Goal: Task Accomplishment & Management: Complete application form

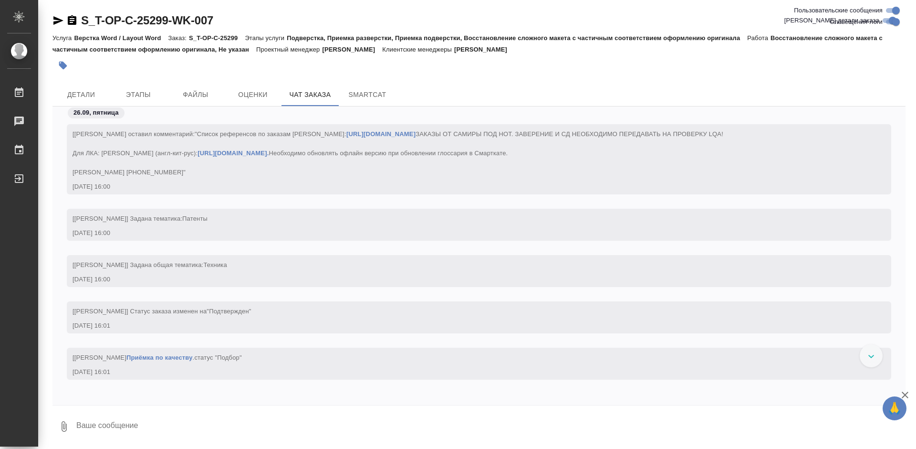
scroll to position [10, 0]
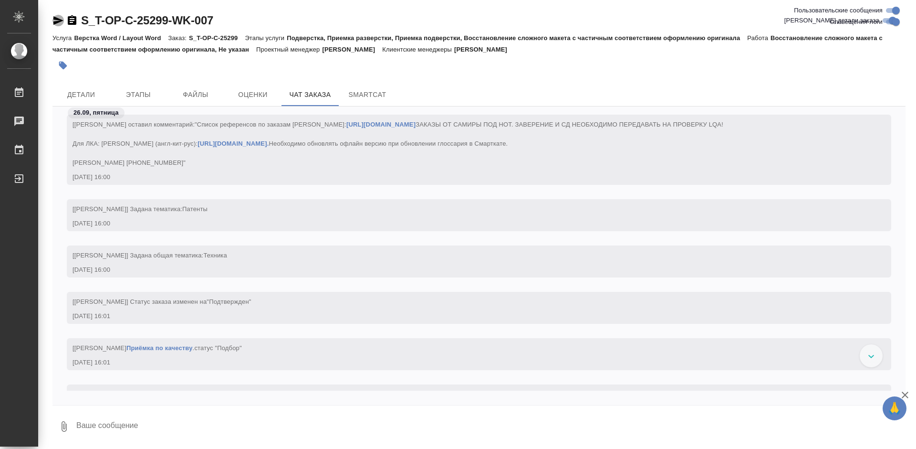
click at [56, 21] on icon "button" at bounding box center [58, 20] width 10 height 9
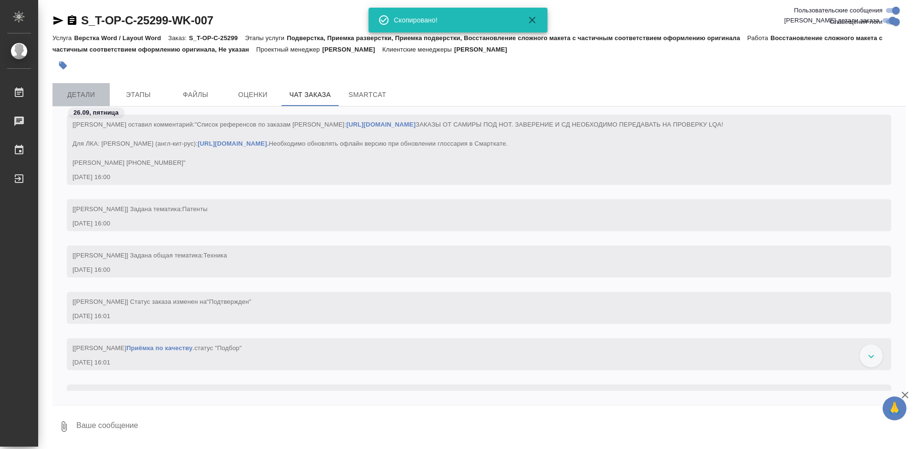
click at [76, 87] on button "Детали" at bounding box center [80, 94] width 57 height 23
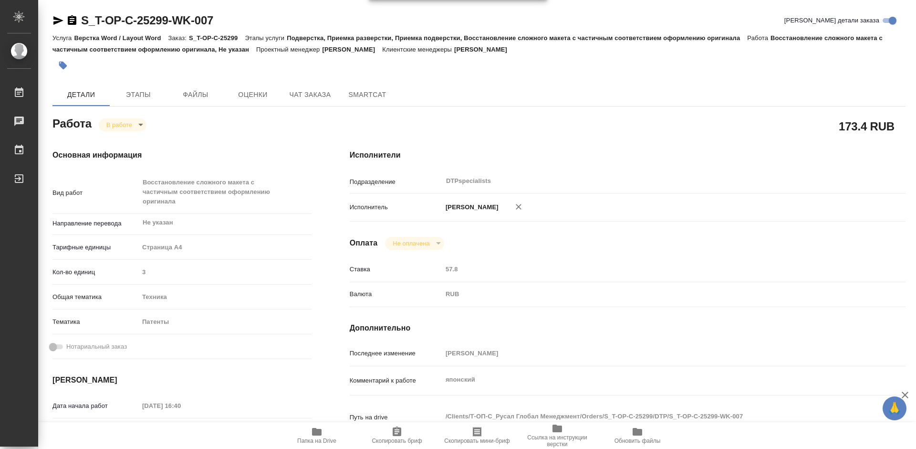
type textarea "x"
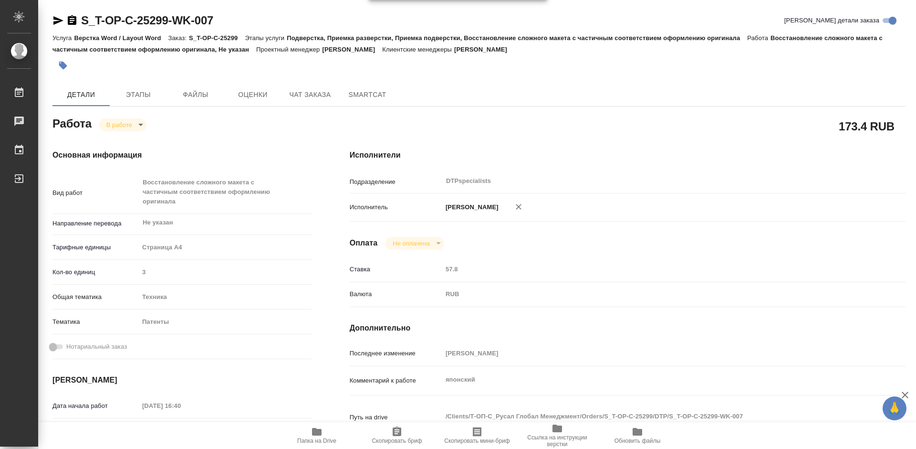
type textarea "x"
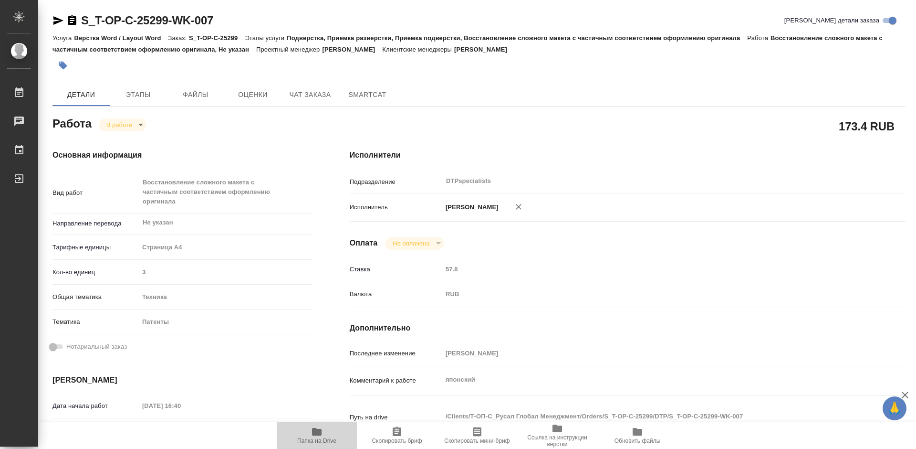
type textarea "x"
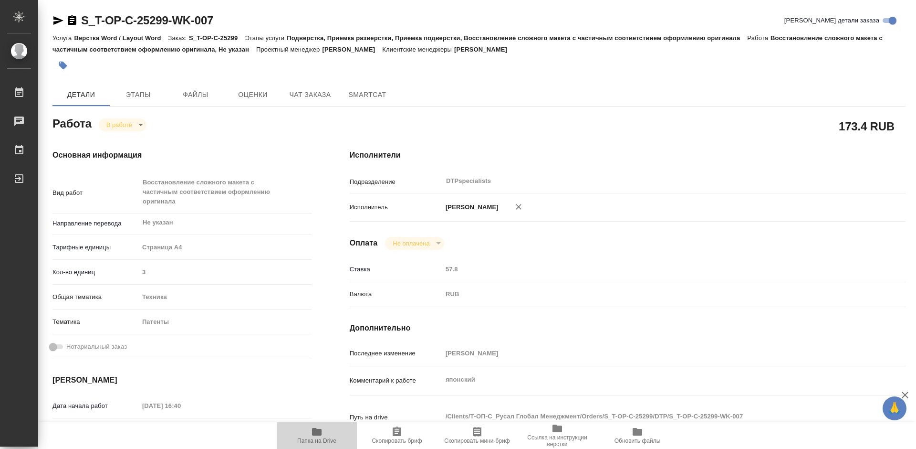
click at [313, 440] on span "Папка на Drive" at bounding box center [316, 440] width 39 height 7
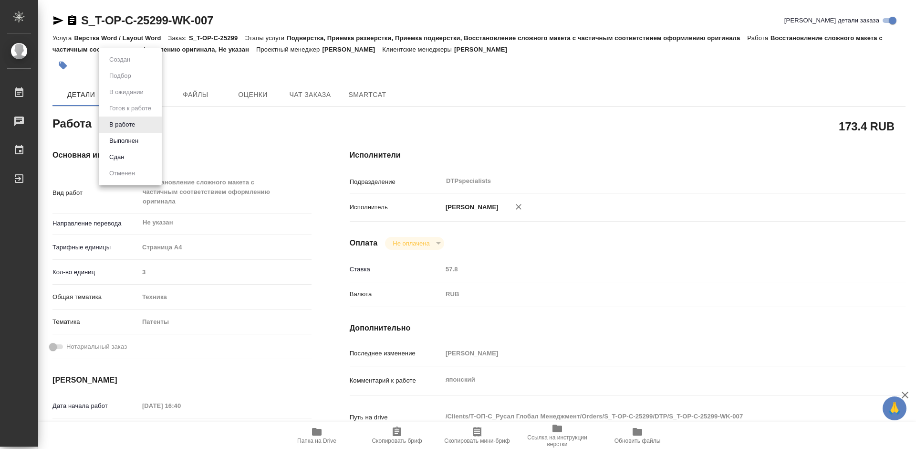
click at [119, 121] on body "🙏 .cls-1 fill:#fff; AWATERA Работы 0 Чаты График Выйти S_T-OP-C-25299-WK-007 Кр…" at bounding box center [458, 224] width 916 height 449
click at [121, 139] on button "Выполнен" at bounding box center [123, 141] width 35 height 10
type textarea "x"
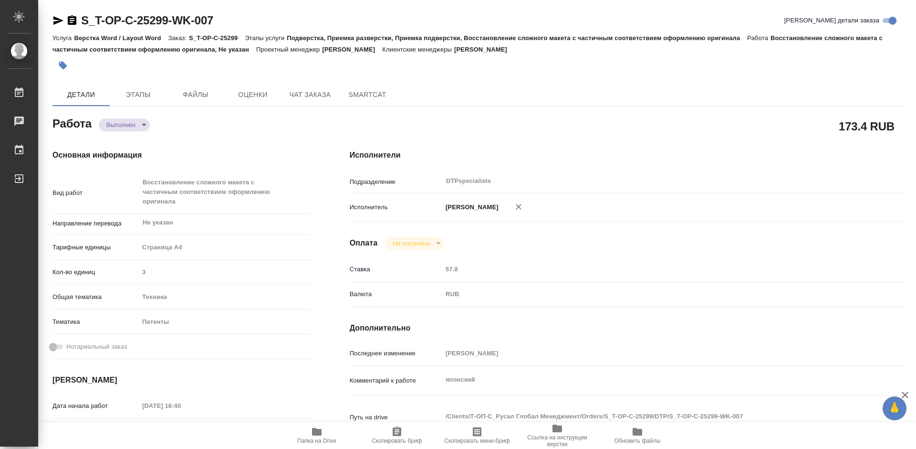
type textarea "x"
click at [55, 23] on icon "button" at bounding box center [58, 20] width 10 height 9
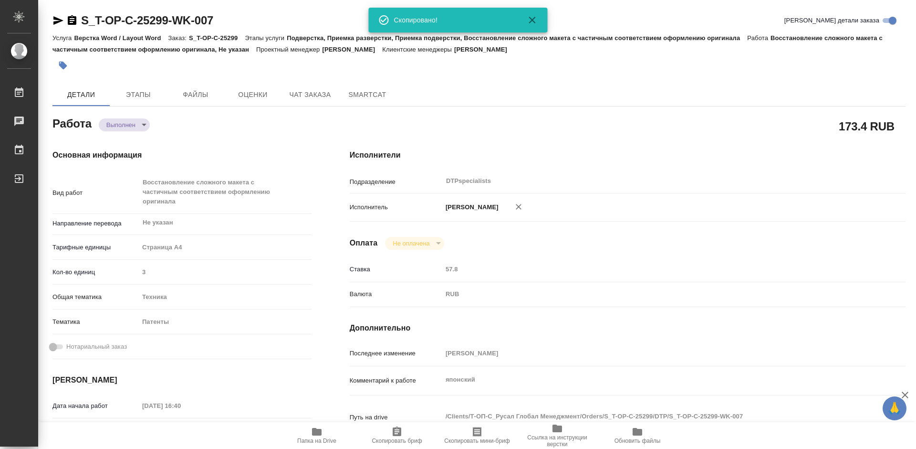
type textarea "x"
